Goal: Understand process/instructions: Learn how to perform a task or action

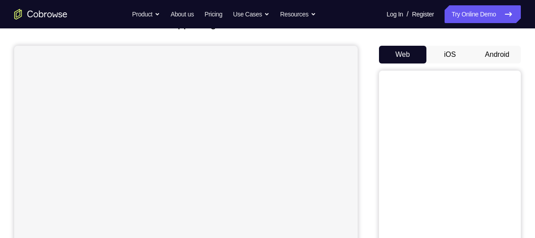
scroll to position [77, 0]
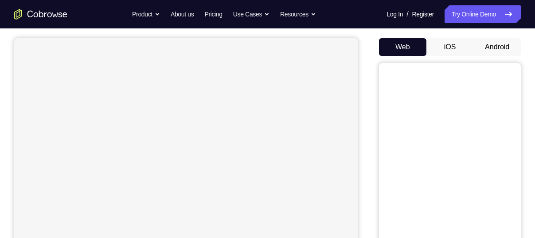
click at [495, 53] on button "Android" at bounding box center [497, 47] width 47 height 18
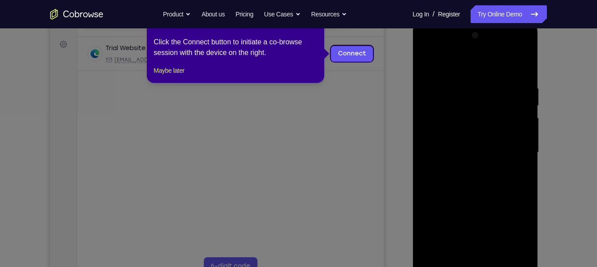
scroll to position [110, 0]
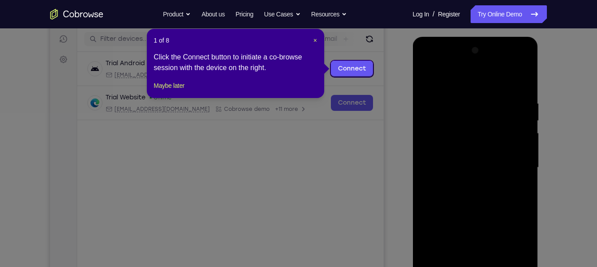
drag, startPoint x: 314, startPoint y: 39, endPoint x: 428, endPoint y: 120, distance: 139.4
drag, startPoint x: 428, startPoint y: 120, endPoint x: 312, endPoint y: 41, distance: 140.5
click at [312, 41] on header "1 of 8 ×" at bounding box center [235, 40] width 163 height 9
click at [314, 40] on span "×" at bounding box center [315, 40] width 4 height 7
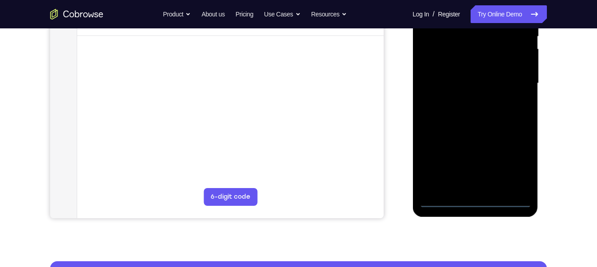
scroll to position [195, 0]
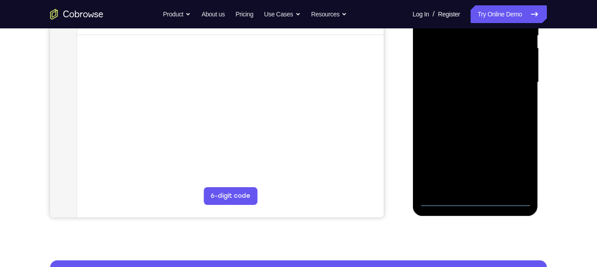
click at [476, 197] on div at bounding box center [475, 82] width 112 height 248
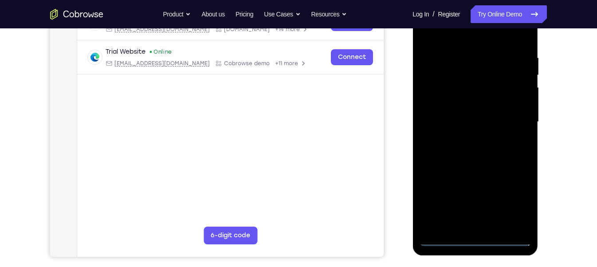
scroll to position [154, 0]
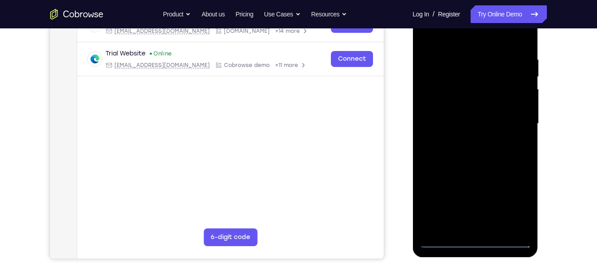
click at [508, 195] on div at bounding box center [475, 124] width 112 height 248
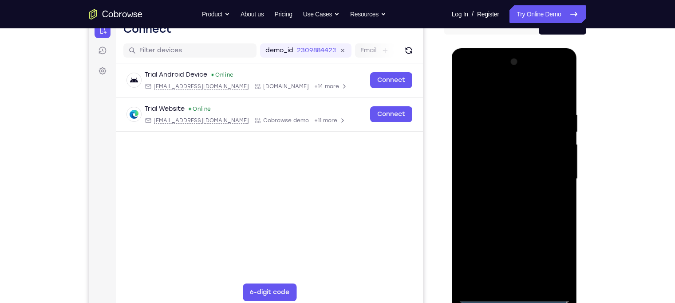
scroll to position [88, 0]
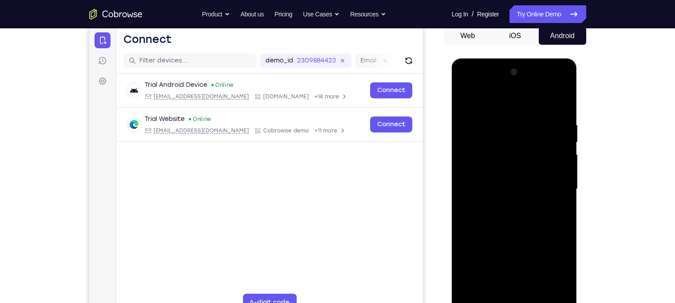
click at [492, 99] on div at bounding box center [514, 189] width 112 height 248
click at [549, 183] on div at bounding box center [514, 189] width 112 height 248
click at [504, 203] on div at bounding box center [514, 189] width 112 height 248
click at [491, 181] on div at bounding box center [514, 189] width 112 height 248
click at [495, 189] on div at bounding box center [514, 189] width 112 height 248
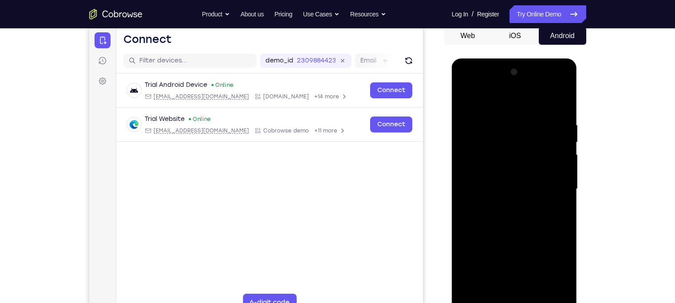
click at [513, 219] on div at bounding box center [514, 189] width 112 height 248
click at [523, 213] on div at bounding box center [514, 189] width 112 height 248
click at [522, 225] on div at bounding box center [514, 189] width 112 height 248
click at [526, 219] on div at bounding box center [514, 189] width 112 height 248
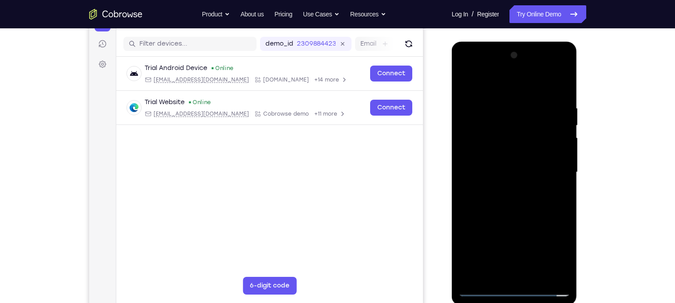
scroll to position [106, 0]
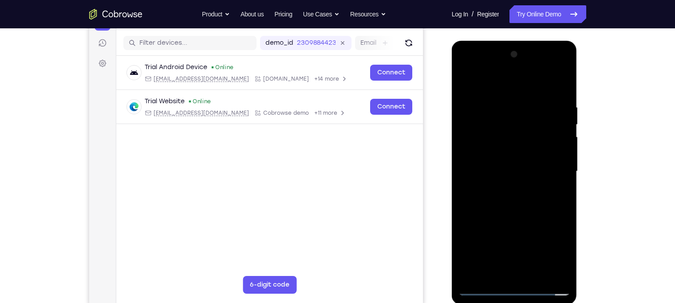
click at [533, 208] on div at bounding box center [514, 171] width 112 height 248
click at [534, 267] on div at bounding box center [514, 171] width 112 height 248
click at [533, 217] on div at bounding box center [514, 171] width 112 height 248
click at [517, 168] on div at bounding box center [514, 171] width 112 height 248
click at [469, 83] on div at bounding box center [514, 171] width 112 height 248
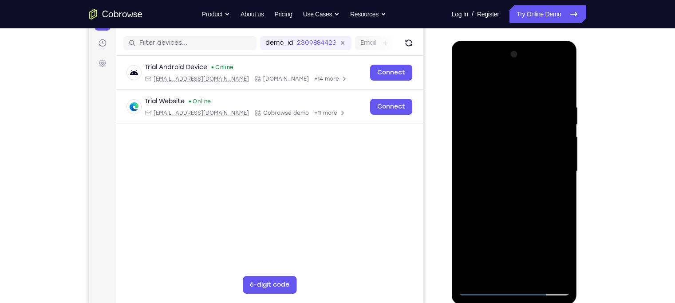
click at [470, 83] on div at bounding box center [514, 171] width 112 height 248
click at [565, 82] on div at bounding box center [514, 171] width 112 height 248
click at [465, 82] on div at bounding box center [514, 171] width 112 height 248
click at [500, 105] on div at bounding box center [514, 171] width 112 height 248
click at [551, 184] on div at bounding box center [514, 171] width 112 height 248
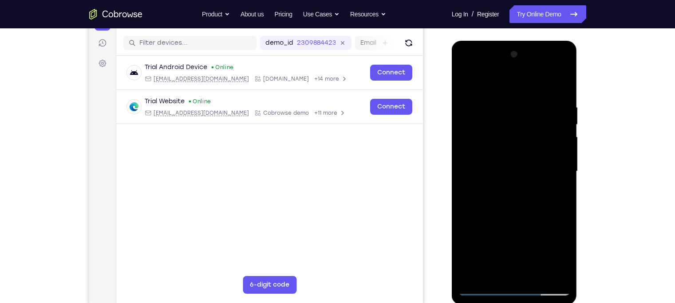
click at [554, 161] on div at bounding box center [514, 171] width 112 height 248
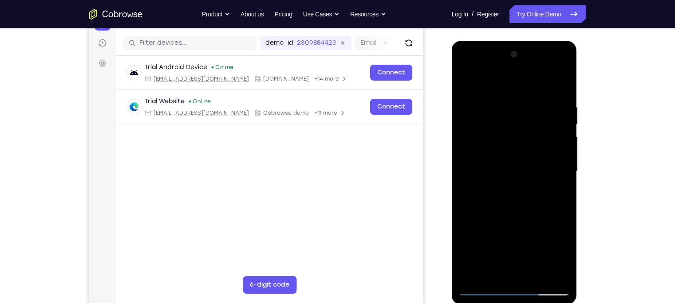
click at [554, 161] on div at bounding box center [514, 171] width 112 height 248
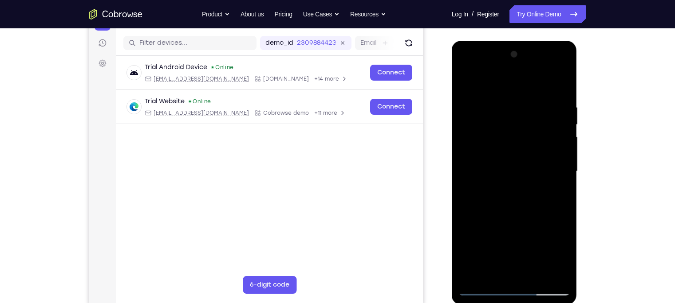
click at [554, 161] on div at bounding box center [514, 171] width 112 height 248
drag, startPoint x: 554, startPoint y: 161, endPoint x: 485, endPoint y: 163, distance: 69.2
click at [485, 163] on div at bounding box center [514, 171] width 112 height 248
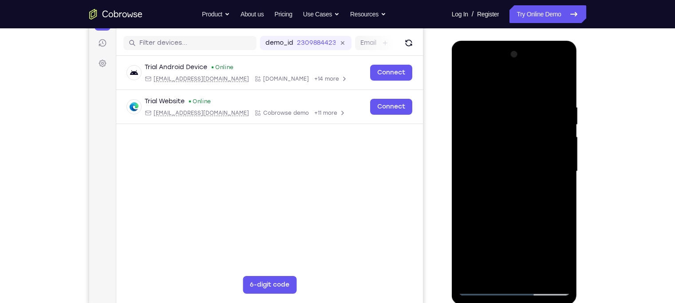
click at [555, 163] on div at bounding box center [514, 171] width 112 height 248
click at [556, 134] on div at bounding box center [514, 171] width 112 height 248
click at [475, 186] on div at bounding box center [514, 171] width 112 height 248
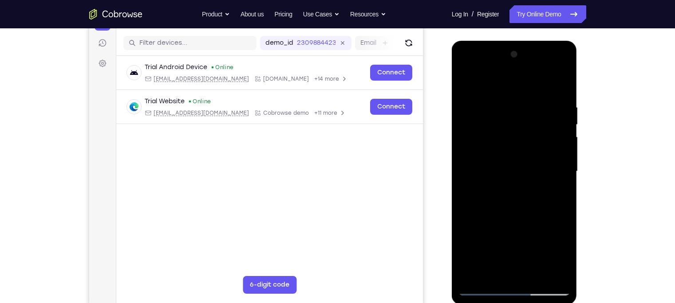
click at [548, 116] on div at bounding box center [514, 171] width 112 height 248
click at [554, 142] on div at bounding box center [514, 171] width 112 height 248
click at [551, 167] on div at bounding box center [514, 171] width 112 height 248
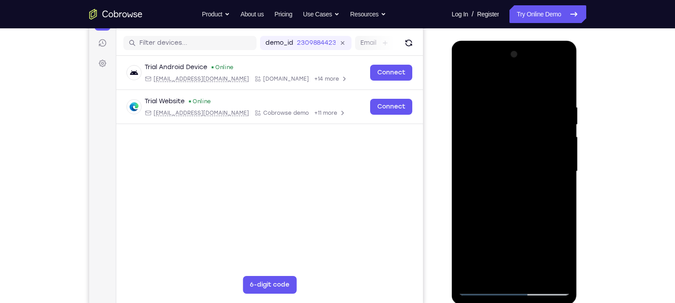
click at [551, 167] on div at bounding box center [514, 171] width 112 height 248
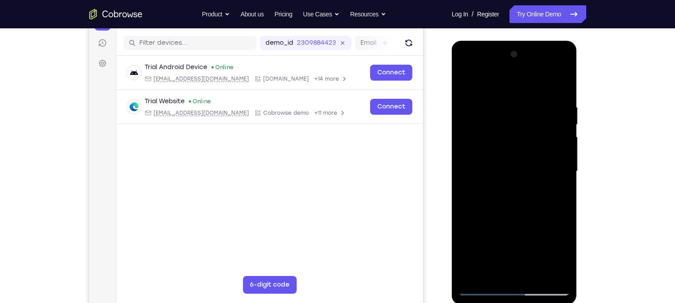
drag, startPoint x: 551, startPoint y: 167, endPoint x: 488, endPoint y: 178, distance: 64.4
click at [488, 178] on div at bounding box center [514, 171] width 112 height 248
click at [549, 172] on div at bounding box center [514, 171] width 112 height 248
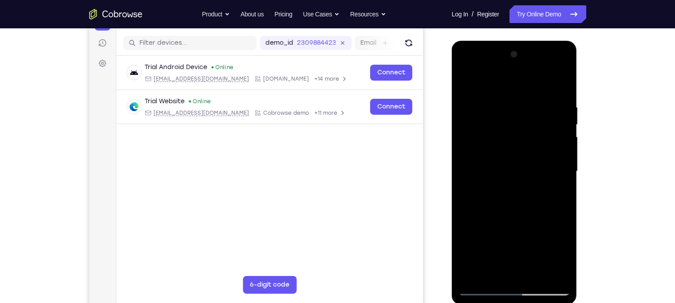
click at [549, 172] on div at bounding box center [514, 171] width 112 height 248
click at [557, 86] on div at bounding box center [514, 171] width 112 height 248
drag, startPoint x: 528, startPoint y: 111, endPoint x: 555, endPoint y: 269, distance: 160.2
click at [555, 267] on div at bounding box center [514, 171] width 112 height 248
click at [555, 98] on div at bounding box center [514, 171] width 112 height 248
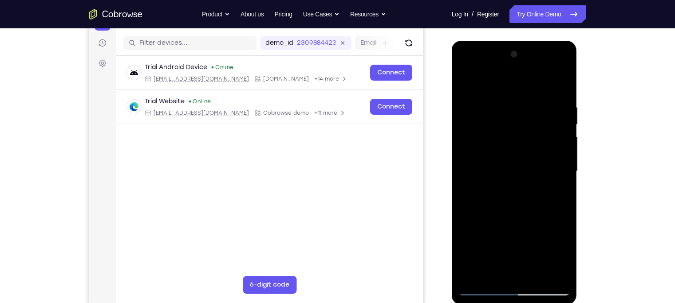
click at [494, 86] on div at bounding box center [514, 171] width 112 height 248
click at [490, 246] on div at bounding box center [514, 171] width 112 height 248
